Goal: Task Accomplishment & Management: Use online tool/utility

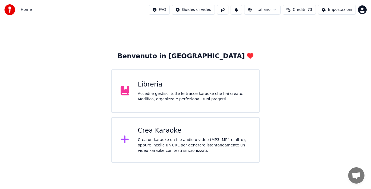
click at [219, 135] on div "Crea Karaoke" at bounding box center [194, 131] width 113 height 9
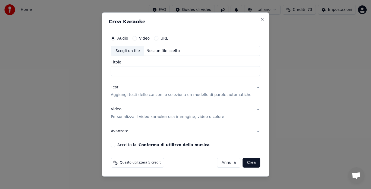
click at [172, 54] on div "Scegli un file Nessun file scelto" at bounding box center [185, 51] width 149 height 10
type input "**********"
click at [124, 37] on label "Audio" at bounding box center [122, 38] width 11 height 4
click at [115, 37] on button "Audio" at bounding box center [113, 38] width 4 height 4
click at [181, 96] on p "Aggiungi testi delle canzoni o seleziona un modello di parole automatiche" at bounding box center [181, 95] width 141 height 5
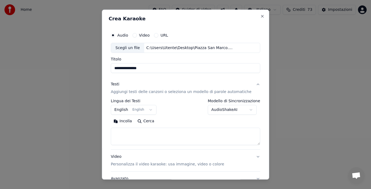
click at [130, 110] on button "English English" at bounding box center [134, 110] width 46 height 10
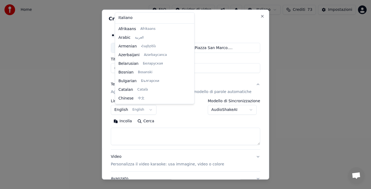
scroll to position [43, 0]
select select "**"
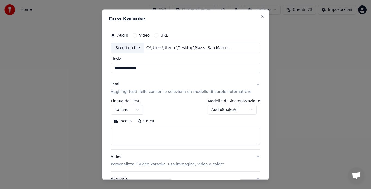
click at [127, 120] on button "Incolla" at bounding box center [123, 121] width 24 height 9
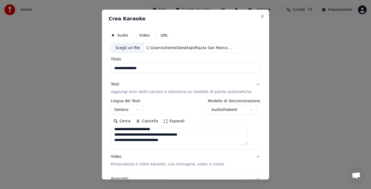
click at [249, 157] on button "Video Personalizza il video karaoke: usa immagine, video o colore" at bounding box center [185, 161] width 149 height 22
type textarea "**********"
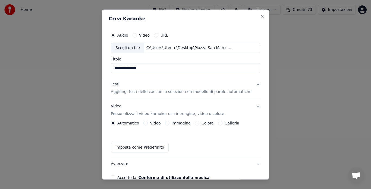
click at [220, 122] on button "Galleria" at bounding box center [220, 123] width 4 height 4
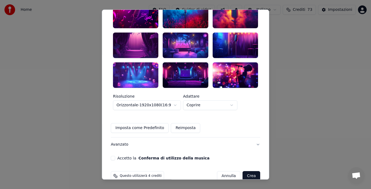
scroll to position [162, 0]
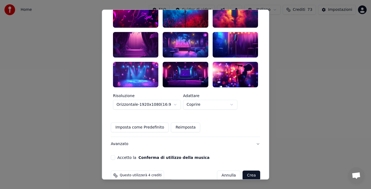
click at [115, 156] on button "Accetto la Conferma di utilizzo della musica" at bounding box center [113, 158] width 4 height 4
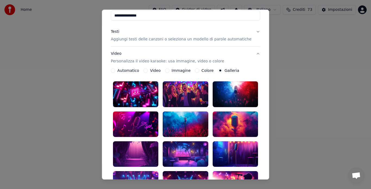
scroll to position [50, 0]
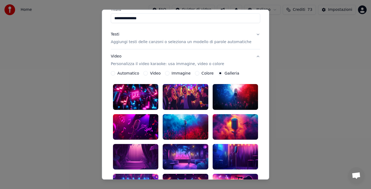
click at [248, 34] on button "Testi Aggiungi testi delle canzoni o seleziona un modello di parole automatiche" at bounding box center [185, 39] width 149 height 22
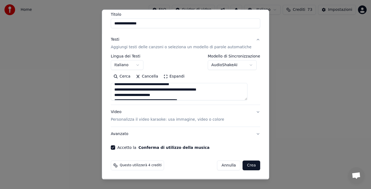
scroll to position [259, 0]
click at [249, 112] on button "Video Personalizza il video karaoke: usa immagine, video o colore" at bounding box center [185, 116] width 149 height 22
type textarea "**********"
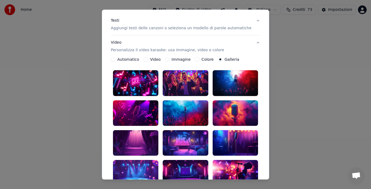
scroll to position [65, 0]
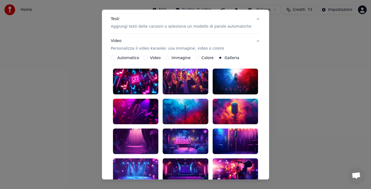
click at [234, 84] on div at bounding box center [235, 82] width 45 height 26
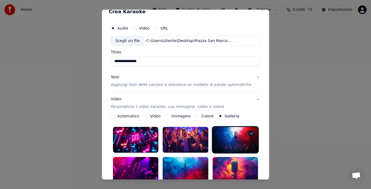
scroll to position [0, 0]
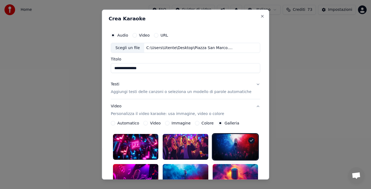
click at [249, 83] on button "Testi Aggiungi testi delle canzoni o seleziona un modello di parole automatiche" at bounding box center [185, 89] width 149 height 22
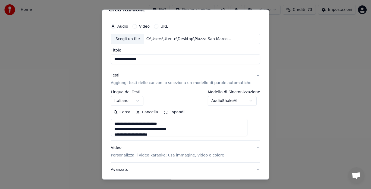
scroll to position [16, 0]
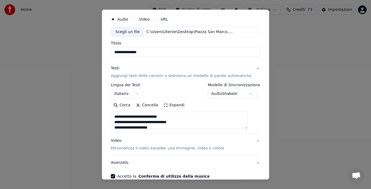
click at [251, 140] on button "Video Personalizza il video karaoke: usa immagine, video o colore" at bounding box center [185, 145] width 149 height 22
type textarea "**********"
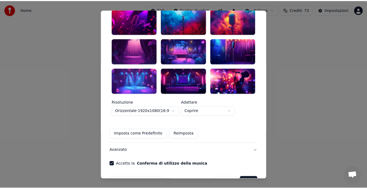
scroll to position [162, 0]
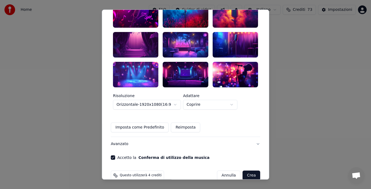
click at [243, 171] on button "Crea" at bounding box center [251, 176] width 17 height 10
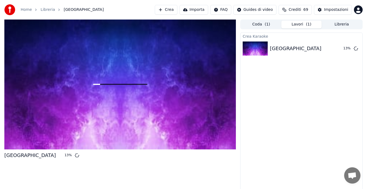
click at [348, 69] on div "Crea Karaoke [GEOGRAPHIC_DATA] 13 %" at bounding box center [301, 113] width 122 height 161
click at [303, 120] on div "Crea Karaoke [GEOGRAPHIC_DATA] 18 %" at bounding box center [301, 113] width 122 height 161
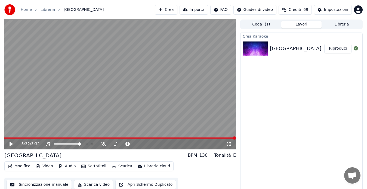
click at [11, 145] on icon at bounding box center [11, 144] width 3 height 4
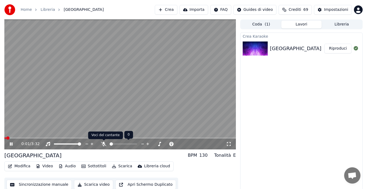
click at [103, 144] on icon at bounding box center [103, 144] width 5 height 4
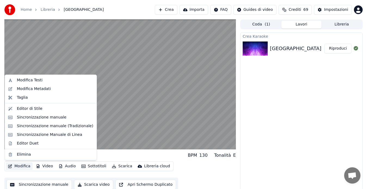
click at [16, 167] on button "Modifica" at bounding box center [19, 167] width 27 height 8
click at [24, 87] on div "Modifica Metadati" at bounding box center [34, 88] width 34 height 5
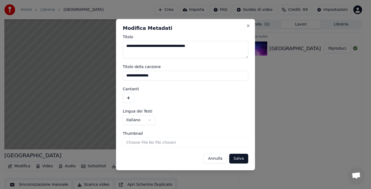
type textarea "**********"
click at [128, 97] on button "button" at bounding box center [128, 98] width 11 height 10
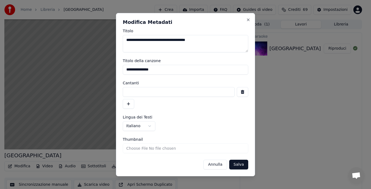
click at [129, 92] on input at bounding box center [179, 92] width 112 height 10
type input "**********"
click at [128, 105] on button "button" at bounding box center [128, 104] width 11 height 10
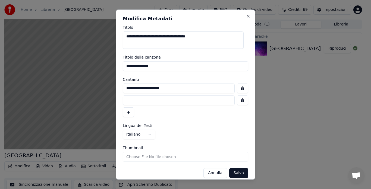
click at [129, 100] on input at bounding box center [179, 101] width 112 height 10
type input "**********"
click at [192, 89] on input "**********" at bounding box center [179, 89] width 112 height 10
click at [157, 67] on input "**********" at bounding box center [186, 66] width 126 height 10
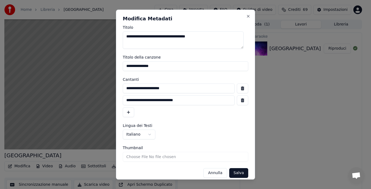
click at [157, 67] on input "**********" at bounding box center [186, 66] width 126 height 10
type input "**********"
click at [182, 56] on label "Titolo della canzone" at bounding box center [186, 57] width 126 height 4
click at [182, 61] on input "**********" at bounding box center [186, 66] width 126 height 10
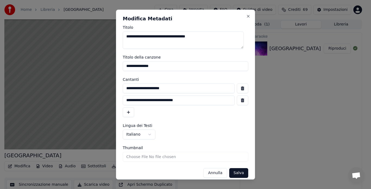
click at [184, 51] on form "**********" at bounding box center [186, 102] width 126 height 153
click at [235, 172] on button "Salva" at bounding box center [238, 173] width 19 height 10
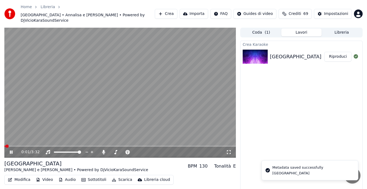
click at [5, 146] on span at bounding box center [4, 146] width 1 height 1
click at [4, 147] on span at bounding box center [5, 146] width 3 height 3
click at [4, 147] on span at bounding box center [5, 146] width 2 height 1
click at [11, 155] on div "0:02 / 3:32" at bounding box center [119, 152] width 231 height 11
click at [10, 151] on icon at bounding box center [15, 152] width 12 height 4
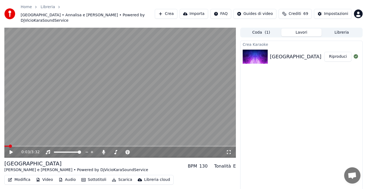
click at [20, 180] on button "Modifica" at bounding box center [19, 180] width 27 height 8
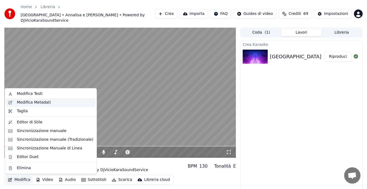
click at [32, 105] on div "Modifica Metadati" at bounding box center [34, 102] width 34 height 5
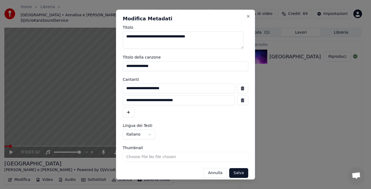
click at [210, 173] on button "Annulla" at bounding box center [216, 173] width 24 height 10
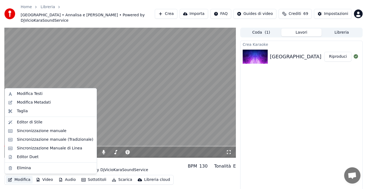
click at [22, 180] on button "Modifica" at bounding box center [19, 180] width 27 height 8
click at [39, 123] on div "Editor di Stile" at bounding box center [30, 122] width 26 height 5
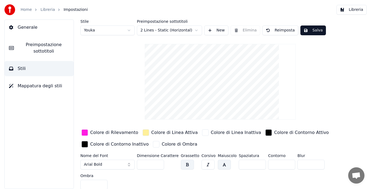
click at [32, 44] on span "Preimpostazione sottotitoli" at bounding box center [43, 48] width 51 height 13
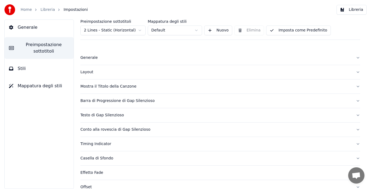
click at [124, 88] on div "Mostra il Titolo della Canzone" at bounding box center [215, 86] width 271 height 5
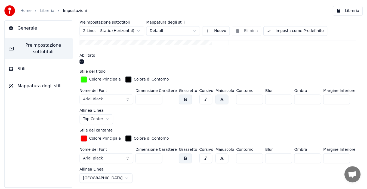
scroll to position [139, 0]
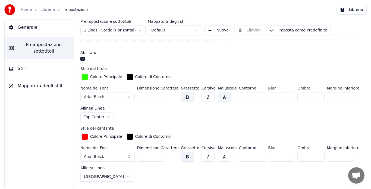
click at [160, 157] on input "***" at bounding box center [150, 157] width 27 height 10
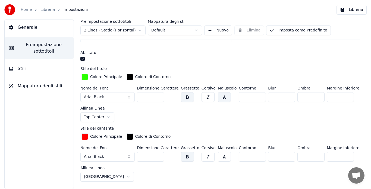
click at [160, 157] on input "***" at bounding box center [150, 157] width 27 height 10
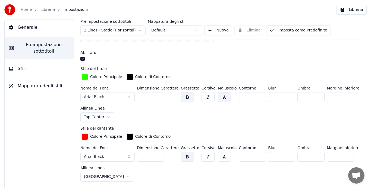
click at [160, 157] on input "***" at bounding box center [150, 157] width 27 height 10
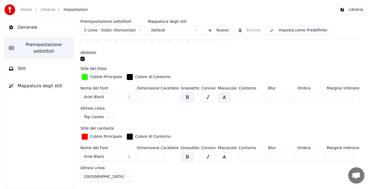
click at [160, 157] on input "***" at bounding box center [150, 157] width 27 height 10
type input "***"
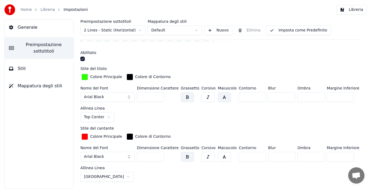
click at [160, 157] on input "***" at bounding box center [150, 157] width 27 height 10
click at [303, 33] on button "Imposta come Predefinito" at bounding box center [298, 31] width 64 height 10
click at [348, 8] on button "Libreria" at bounding box center [352, 10] width 30 height 10
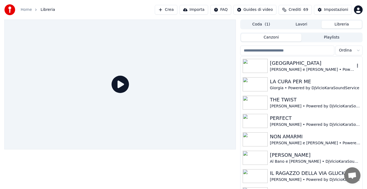
click at [295, 63] on div "[GEOGRAPHIC_DATA]" at bounding box center [312, 64] width 85 height 8
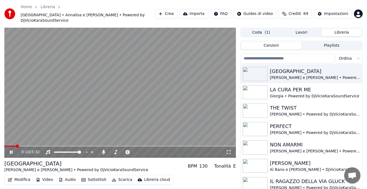
click at [15, 181] on button "Modifica" at bounding box center [19, 180] width 27 height 8
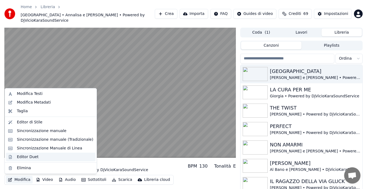
click at [26, 158] on div "Editor Duet" at bounding box center [28, 157] width 22 height 5
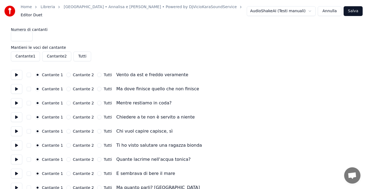
click at [17, 71] on button at bounding box center [16, 75] width 11 height 10
click at [18, 86] on button at bounding box center [16, 89] width 11 height 10
click at [18, 101] on button at bounding box center [16, 103] width 11 height 10
click at [17, 115] on button at bounding box center [16, 117] width 11 height 10
click at [17, 130] on button at bounding box center [16, 132] width 11 height 10
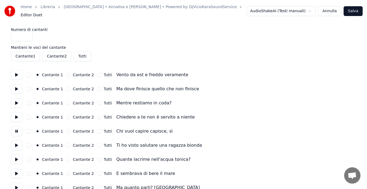
click at [16, 143] on button at bounding box center [16, 146] width 11 height 10
click at [15, 157] on button at bounding box center [16, 160] width 11 height 10
click at [15, 173] on button at bounding box center [16, 174] width 11 height 10
click at [15, 185] on button at bounding box center [16, 188] width 11 height 10
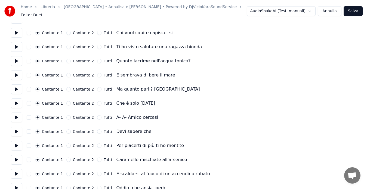
scroll to position [109, 0]
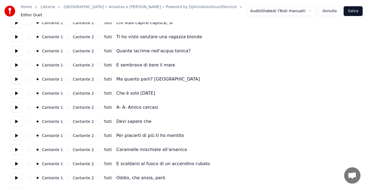
click at [12, 90] on button at bounding box center [16, 94] width 11 height 10
click at [17, 104] on button at bounding box center [16, 108] width 11 height 10
click at [19, 117] on button at bounding box center [16, 122] width 11 height 10
click at [17, 133] on button at bounding box center [16, 136] width 11 height 10
click at [17, 146] on button at bounding box center [16, 150] width 11 height 10
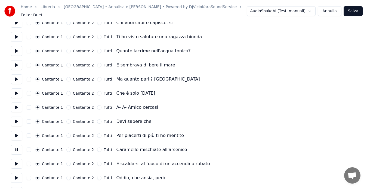
click at [17, 161] on button at bounding box center [16, 164] width 11 height 10
click at [15, 179] on button at bounding box center [16, 178] width 11 height 10
click at [15, 187] on button at bounding box center [16, 192] width 11 height 10
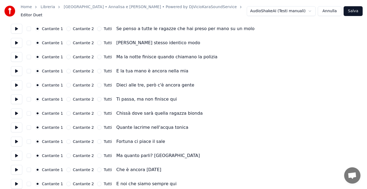
scroll to position [287, 0]
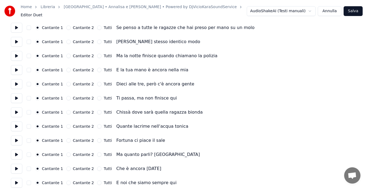
click at [13, 25] on button at bounding box center [16, 28] width 11 height 10
click at [17, 40] on button at bounding box center [16, 42] width 11 height 10
click at [17, 52] on button at bounding box center [16, 56] width 11 height 10
click at [18, 65] on button at bounding box center [16, 70] width 11 height 10
click at [16, 83] on button at bounding box center [16, 84] width 11 height 10
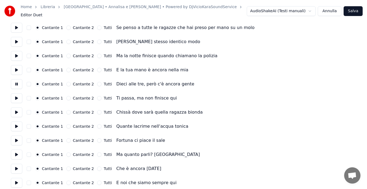
click at [66, 82] on button "Cantante 2" at bounding box center [68, 84] width 4 height 4
click at [16, 96] on button at bounding box center [16, 98] width 11 height 10
click at [66, 96] on button "Cantante 2" at bounding box center [68, 98] width 4 height 4
click at [15, 111] on button at bounding box center [16, 113] width 11 height 10
click at [66, 111] on button "Cantante 2" at bounding box center [68, 112] width 4 height 4
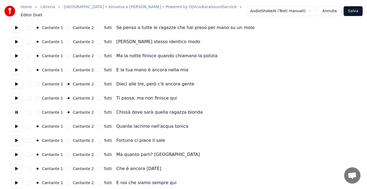
click at [14, 125] on button at bounding box center [16, 127] width 11 height 10
click at [66, 124] on button "Cantante 2" at bounding box center [68, 126] width 4 height 4
click at [17, 139] on button at bounding box center [16, 141] width 11 height 10
click at [66, 139] on button "Cantante 2" at bounding box center [68, 141] width 4 height 4
click at [15, 152] on button at bounding box center [16, 155] width 11 height 10
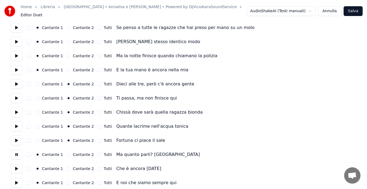
click at [66, 153] on button "Cantante 2" at bounding box center [68, 155] width 4 height 4
click at [14, 166] on button at bounding box center [16, 169] width 11 height 10
click at [66, 167] on button "Cantante 2" at bounding box center [68, 169] width 4 height 4
click at [17, 181] on button at bounding box center [16, 183] width 11 height 10
click at [66, 181] on button "Cantante 2" at bounding box center [68, 183] width 4 height 4
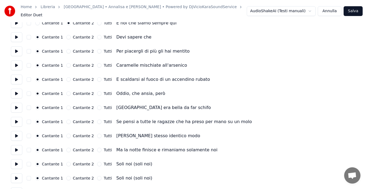
scroll to position [451, 0]
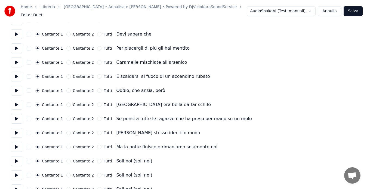
click at [20, 30] on button at bounding box center [16, 34] width 11 height 10
click at [66, 32] on button "Cantante 2" at bounding box center [68, 34] width 4 height 4
click at [17, 46] on button at bounding box center [16, 48] width 11 height 10
click at [97, 46] on button "Tutti" at bounding box center [99, 48] width 4 height 4
click at [15, 62] on button at bounding box center [16, 63] width 11 height 10
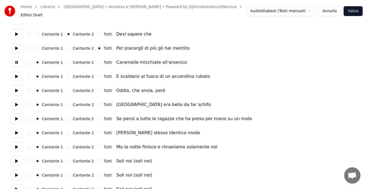
click at [97, 60] on button "Tutti" at bounding box center [99, 62] width 4 height 4
click at [16, 29] on button at bounding box center [16, 34] width 11 height 10
click at [16, 72] on button at bounding box center [16, 77] width 11 height 10
click at [97, 74] on button "Tutti" at bounding box center [99, 76] width 4 height 4
click at [15, 90] on button at bounding box center [16, 91] width 11 height 10
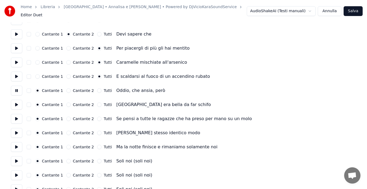
click at [97, 89] on button "Tutti" at bounding box center [99, 91] width 4 height 4
click at [12, 103] on button at bounding box center [16, 105] width 11 height 10
click at [97, 103] on button "Tutti" at bounding box center [99, 105] width 4 height 4
click at [15, 116] on button at bounding box center [16, 119] width 11 height 10
click at [97, 117] on button "Tutti" at bounding box center [99, 119] width 4 height 4
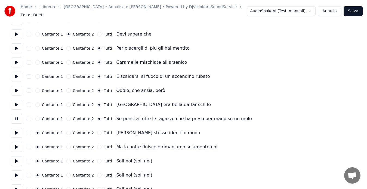
click at [15, 129] on button at bounding box center [16, 133] width 11 height 10
click at [97, 131] on button "Tutti" at bounding box center [99, 133] width 4 height 4
click at [16, 145] on button at bounding box center [16, 147] width 11 height 10
click at [66, 145] on button "Cantante 2" at bounding box center [68, 147] width 4 height 4
click at [15, 158] on button at bounding box center [16, 162] width 11 height 10
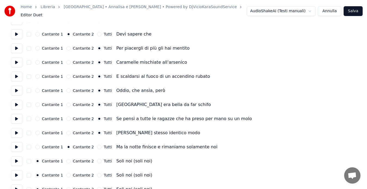
click at [97, 159] on button "Tutti" at bounding box center [99, 161] width 4 height 4
click at [15, 173] on button at bounding box center [16, 176] width 11 height 10
click at [97, 174] on button "Tutti" at bounding box center [99, 175] width 4 height 4
click at [13, 186] on button at bounding box center [16, 190] width 11 height 10
click at [91, 187] on div "Cantante 1 Cantante 2 Tutti" at bounding box center [73, 189] width 76 height 4
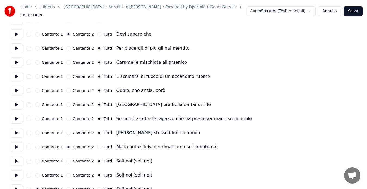
click at [97, 187] on button "Tutti" at bounding box center [99, 189] width 4 height 4
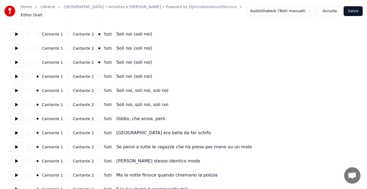
scroll to position [586, 0]
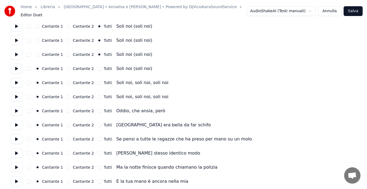
click at [17, 68] on button at bounding box center [16, 69] width 11 height 10
click at [97, 67] on button "Tutti" at bounding box center [99, 69] width 4 height 4
click at [17, 79] on button at bounding box center [16, 83] width 11 height 10
click at [97, 81] on button "Tutti" at bounding box center [99, 83] width 4 height 4
click at [17, 93] on button at bounding box center [16, 97] width 11 height 10
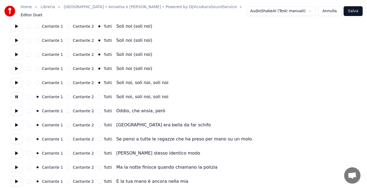
click at [97, 95] on button "Tutti" at bounding box center [99, 97] width 4 height 4
click at [16, 108] on button at bounding box center [16, 111] width 11 height 10
click at [97, 109] on button "Tutti" at bounding box center [99, 111] width 4 height 4
click at [66, 109] on button "Cantante 2" at bounding box center [68, 111] width 4 height 4
click at [15, 94] on button at bounding box center [16, 97] width 11 height 10
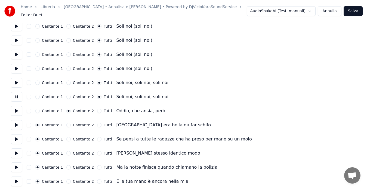
click at [16, 108] on button at bounding box center [16, 111] width 11 height 10
click at [97, 109] on button "Tutti" at bounding box center [99, 111] width 4 height 4
click at [19, 123] on button at bounding box center [16, 125] width 11 height 10
click at [97, 123] on button "Tutti" at bounding box center [99, 125] width 4 height 4
click at [17, 137] on button at bounding box center [16, 140] width 11 height 10
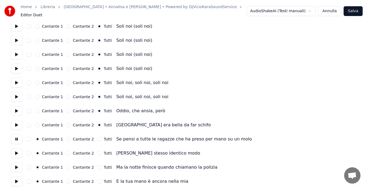
click at [97, 137] on button "Tutti" at bounding box center [99, 139] width 4 height 4
click at [17, 151] on button at bounding box center [16, 154] width 11 height 10
click at [97, 151] on button "Tutti" at bounding box center [99, 153] width 4 height 4
click at [18, 164] on button at bounding box center [16, 168] width 11 height 10
click at [97, 165] on button "Tutti" at bounding box center [99, 167] width 4 height 4
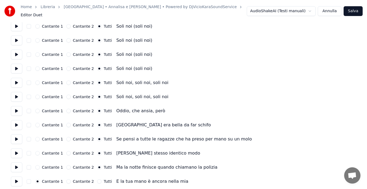
click at [15, 180] on button at bounding box center [16, 182] width 11 height 10
click at [97, 180] on button "Tutti" at bounding box center [99, 182] width 4 height 4
click at [351, 9] on button "Salva" at bounding box center [352, 11] width 19 height 10
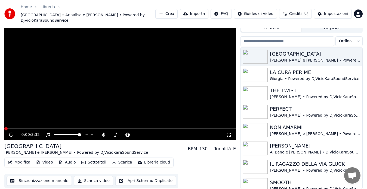
scroll to position [17, 0]
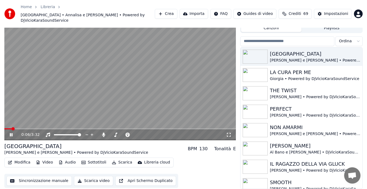
click at [227, 133] on icon at bounding box center [228, 135] width 5 height 4
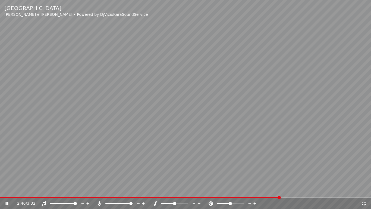
click at [280, 189] on span at bounding box center [185, 197] width 371 height 1
click at [151, 189] on span at bounding box center [75, 197] width 151 height 1
click at [364, 189] on icon at bounding box center [363, 203] width 5 height 4
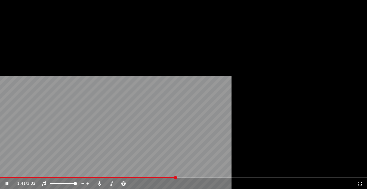
click at [25, 41] on button "Modifica" at bounding box center [19, 38] width 27 height 8
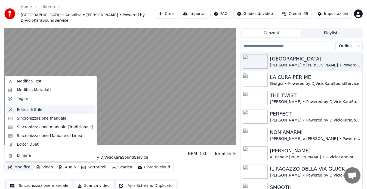
click at [29, 110] on div "Editor di Stile" at bounding box center [30, 109] width 26 height 5
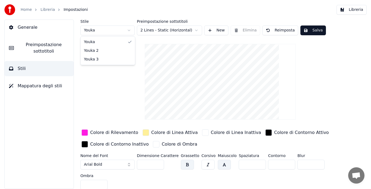
click at [98, 33] on html "Home Libreria Impostazioni Libreria Generale Preimpostazione sottotitoli Stili …" at bounding box center [185, 94] width 371 height 189
type input "*"
click at [86, 134] on div "button" at bounding box center [85, 133] width 7 height 7
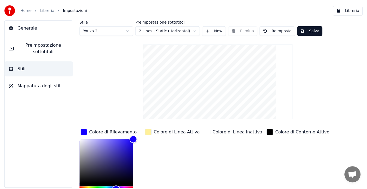
scroll to position [5, 0]
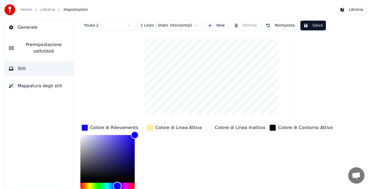
click at [117, 188] on div "Hue" at bounding box center [107, 186] width 54 height 7
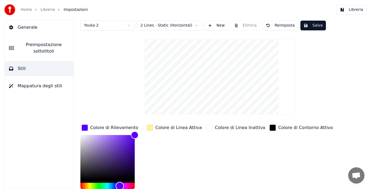
click at [120, 186] on div "Hue" at bounding box center [120, 186] width 8 height 8
type input "*******"
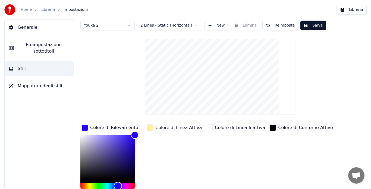
click at [118, 186] on div "Hue" at bounding box center [118, 186] width 8 height 8
click at [306, 22] on button "Salva" at bounding box center [314, 26] width 26 height 10
click at [349, 9] on button "Libreria" at bounding box center [352, 10] width 30 height 10
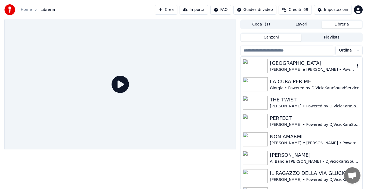
click at [304, 63] on div "[GEOGRAPHIC_DATA]" at bounding box center [312, 64] width 85 height 8
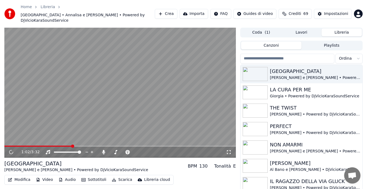
click at [72, 146] on span at bounding box center [119, 146] width 231 height 1
click at [108, 146] on span at bounding box center [119, 146] width 231 height 1
click at [104, 145] on video at bounding box center [119, 93] width 231 height 130
click at [103, 147] on div "1:39 / 3:32" at bounding box center [119, 152] width 231 height 11
click at [95, 146] on span at bounding box center [49, 146] width 90 height 1
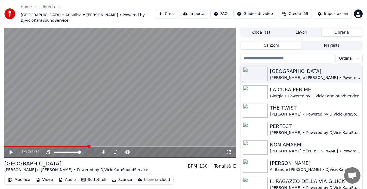
click at [88, 146] on span at bounding box center [46, 146] width 84 height 1
click at [8, 154] on div "1:17 / 3:32" at bounding box center [120, 152] width 227 height 5
click at [11, 152] on icon at bounding box center [11, 153] width 3 height 4
click at [229, 153] on icon at bounding box center [228, 152] width 5 height 4
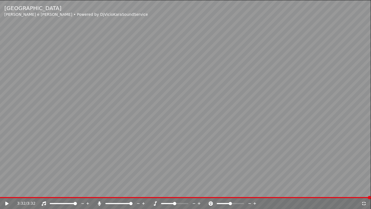
click at [364, 189] on icon at bounding box center [363, 203] width 5 height 4
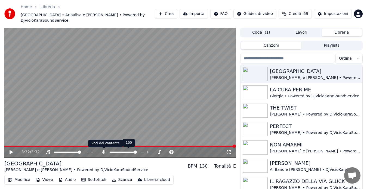
click at [105, 151] on icon at bounding box center [103, 152] width 5 height 4
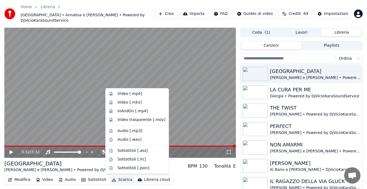
click at [114, 180] on button "Scarica" at bounding box center [122, 180] width 25 height 8
click at [125, 94] on div "Video [.mp4]" at bounding box center [129, 93] width 24 height 5
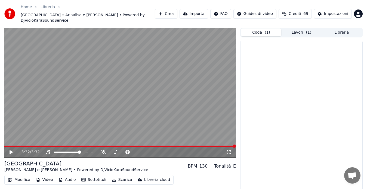
click at [270, 35] on button "Coda ( 1 )" at bounding box center [261, 33] width 40 height 8
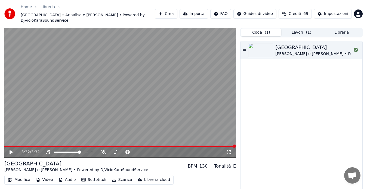
click at [298, 34] on button "Lavori ( 1 )" at bounding box center [301, 33] width 40 height 8
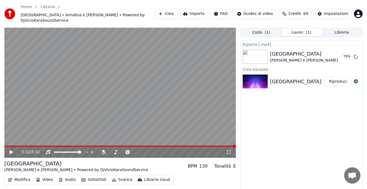
click at [339, 29] on button "Libreria" at bounding box center [341, 33] width 40 height 8
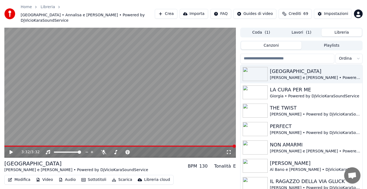
click at [301, 31] on button "Lavori ( 1 )" at bounding box center [301, 33] width 40 height 8
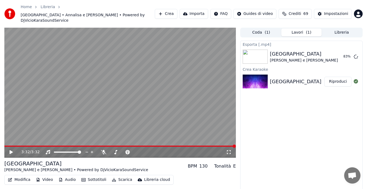
click at [260, 31] on button "Coda ( 1 )" at bounding box center [261, 33] width 40 height 8
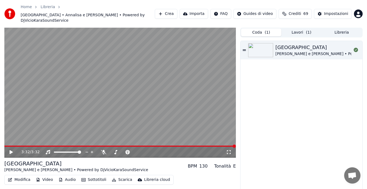
click at [304, 31] on button "Lavori ( 1 )" at bounding box center [301, 33] width 40 height 8
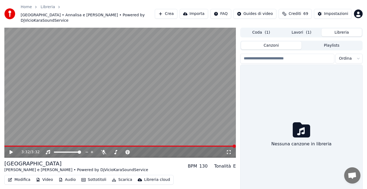
click at [337, 32] on button "Libreria" at bounding box center [341, 33] width 40 height 8
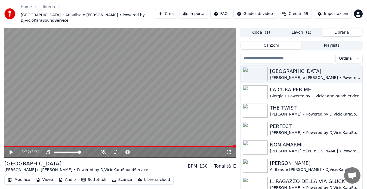
click at [333, 44] on button "Playlists" at bounding box center [331, 46] width 60 height 8
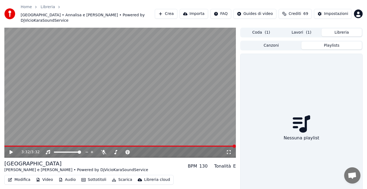
click at [301, 30] on button "Lavori ( 1 )" at bounding box center [301, 33] width 40 height 8
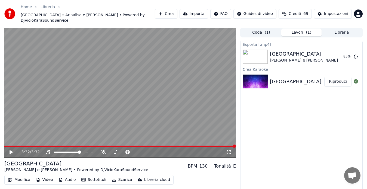
click at [260, 32] on button "Coda ( 1 )" at bounding box center [261, 33] width 40 height 8
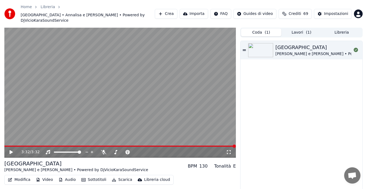
click at [229, 152] on icon at bounding box center [228, 152] width 5 height 4
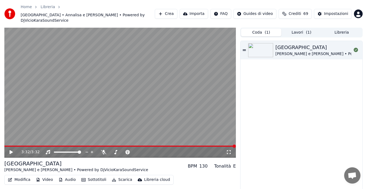
click at [301, 32] on button "Lavori ( 1 )" at bounding box center [301, 33] width 40 height 8
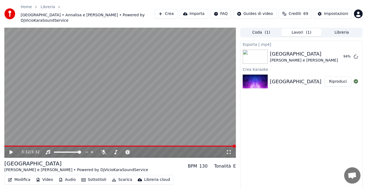
click at [336, 33] on button "Libreria" at bounding box center [341, 33] width 40 height 8
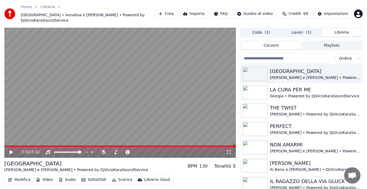
click at [302, 32] on button "Lavori ( 1 )" at bounding box center [301, 33] width 40 height 8
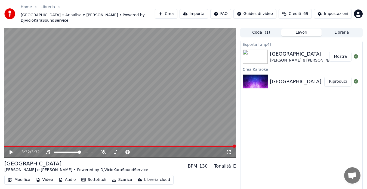
click at [339, 58] on button "Mostra" at bounding box center [340, 57] width 22 height 10
